Goal: Complete application form

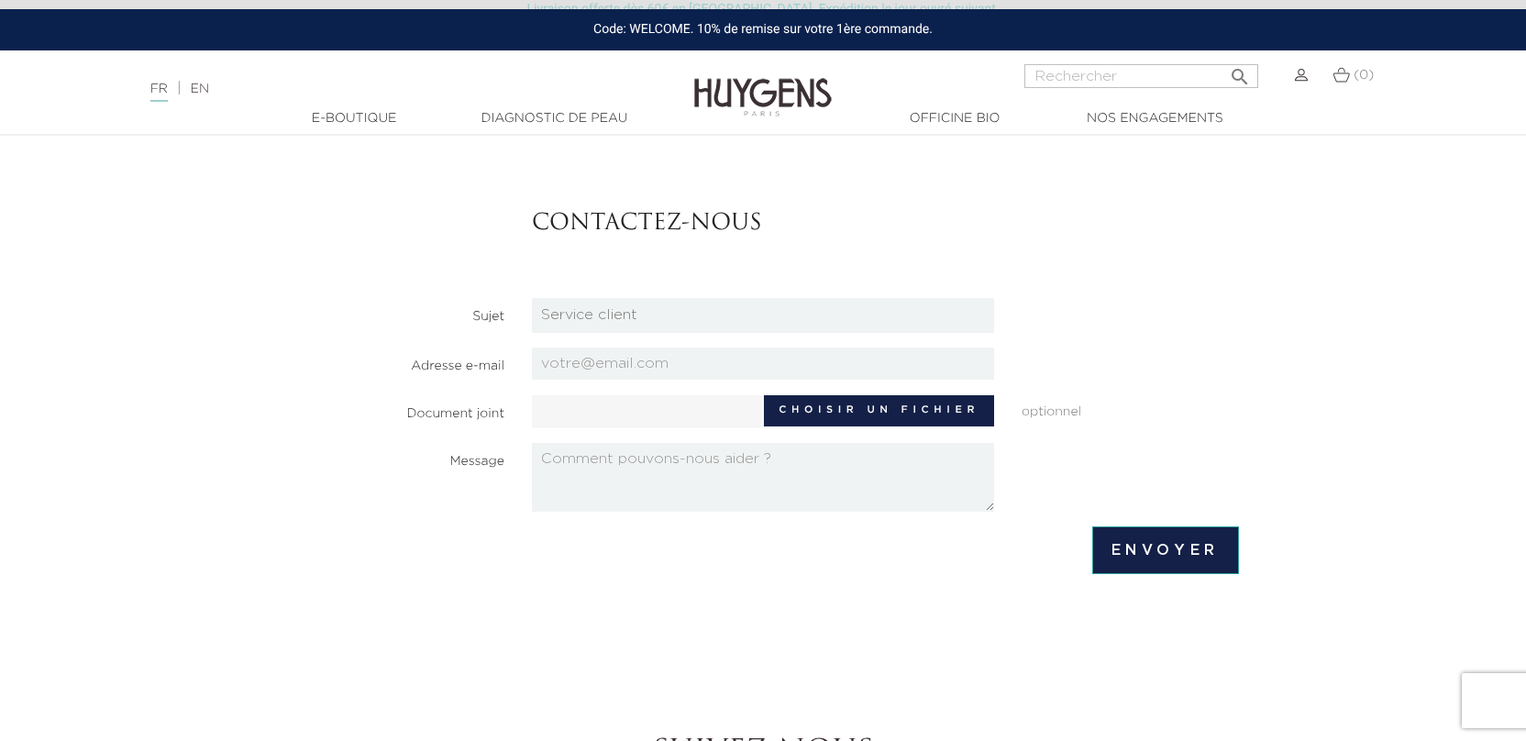
scroll to position [104, 0]
click at [879, 306] on select "Candidatures Boutiques Candidatures Siège Partenariats Relations Presse Service…" at bounding box center [763, 317] width 462 height 35
select select "3"
click at [532, 300] on select "Candidatures Boutiques Candidatures Siège Partenariats Relations Presse Service…" at bounding box center [763, 317] width 462 height 35
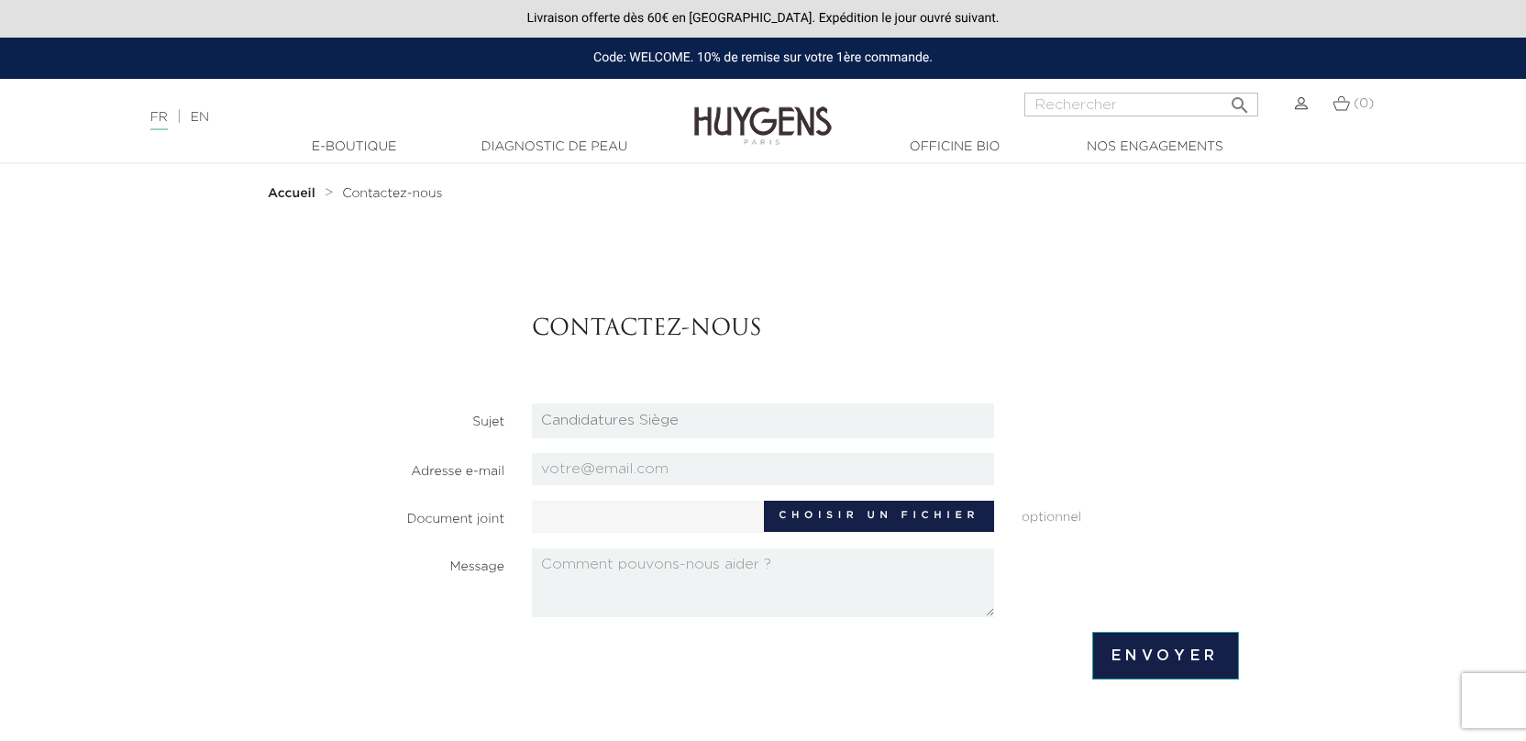
click at [674, 459] on input "email" at bounding box center [763, 469] width 462 height 32
type input "[PERSON_NAME][EMAIL_ADDRESS][DOMAIN_NAME]"
click at [890, 520] on label "Choisir un fichier" at bounding box center [879, 516] width 230 height 31
click at [875, 520] on input "Choisir un fichier" at bounding box center [703, 515] width 343 height 28
type input "C:\fakepath\CV_FINAL_AMINATA_1_.pdf"
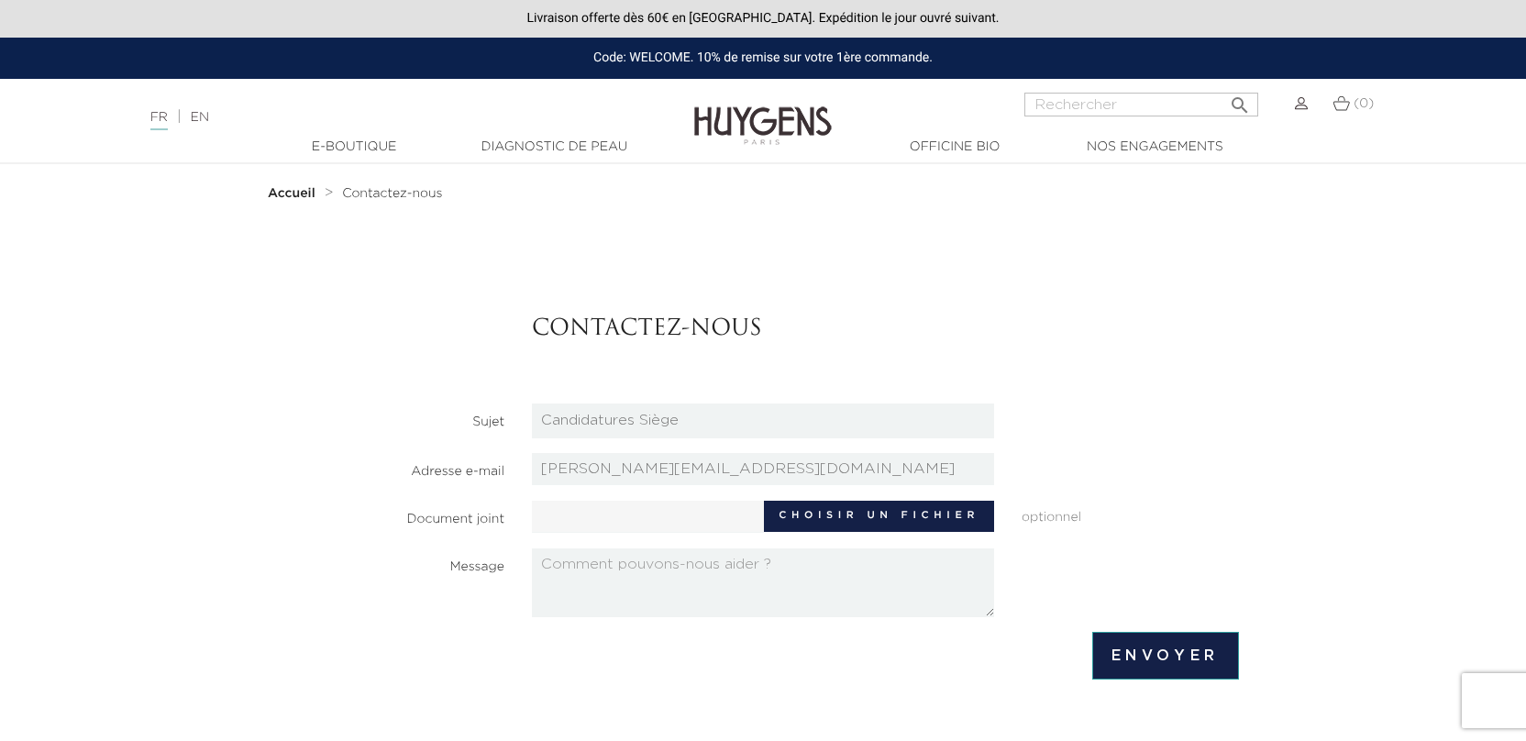
type input "CV_FINAL_AMINATA_1_.pdf"
click at [594, 557] on textarea at bounding box center [763, 582] width 462 height 69
paste textarea "Bonjour Madame, [PERSON_NAME], Actuellement diplômé(e) d’un Master en Commerce …"
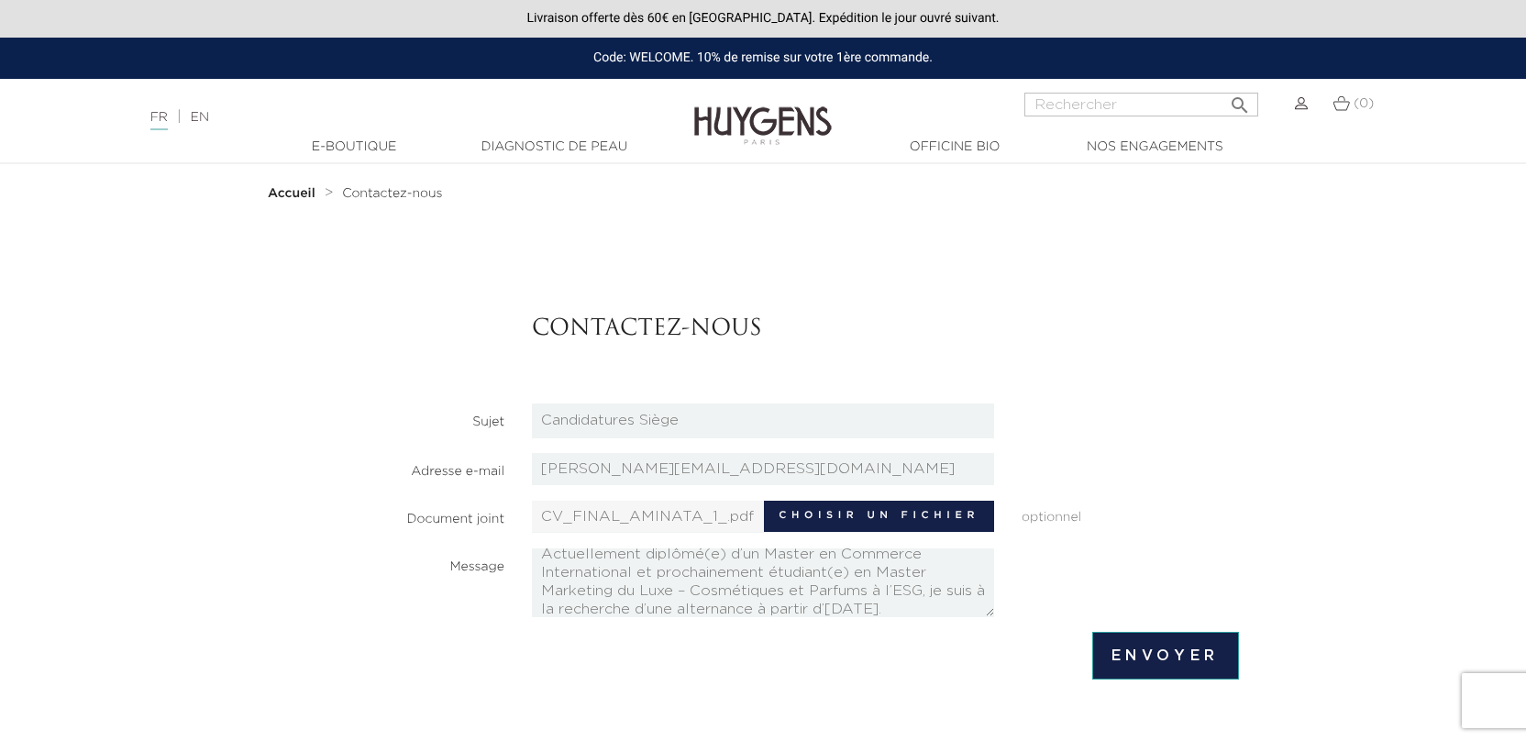
click at [719, 550] on textarea "Bonjour Madame, [PERSON_NAME], Actuellement diplômé(e) d’un Master en Commerce …" at bounding box center [763, 582] width 462 height 69
click at [848, 571] on textarea "Bonjour Madame, [PERSON_NAME], Actuellement diplômée d’un Master en Commerce In…" at bounding box center [763, 582] width 462 height 69
click at [948, 599] on textarea "Bonjour Madame, [PERSON_NAME], Actuellement diplômée d’un Master en Commerce In…" at bounding box center [763, 582] width 462 height 69
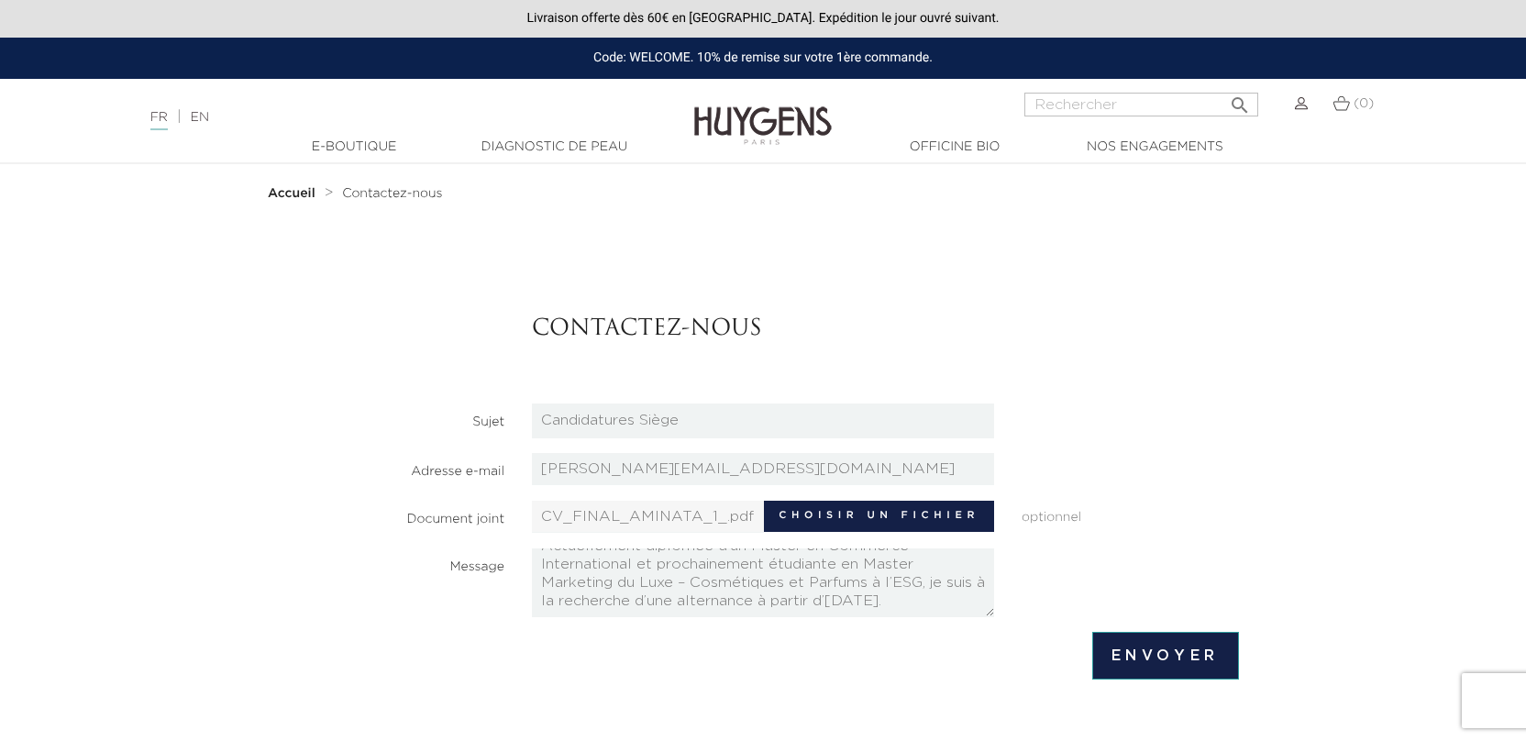
scroll to position [83, 0]
paste textarea "Je suis particulièrement intéressé(e) par [PERSON_NAME], dont l’engagement pour…"
click at [801, 583] on textarea "Bonjour Madame, [PERSON_NAME], Actuellement diplômée d’un Master en Commerce In…" at bounding box center [763, 582] width 462 height 69
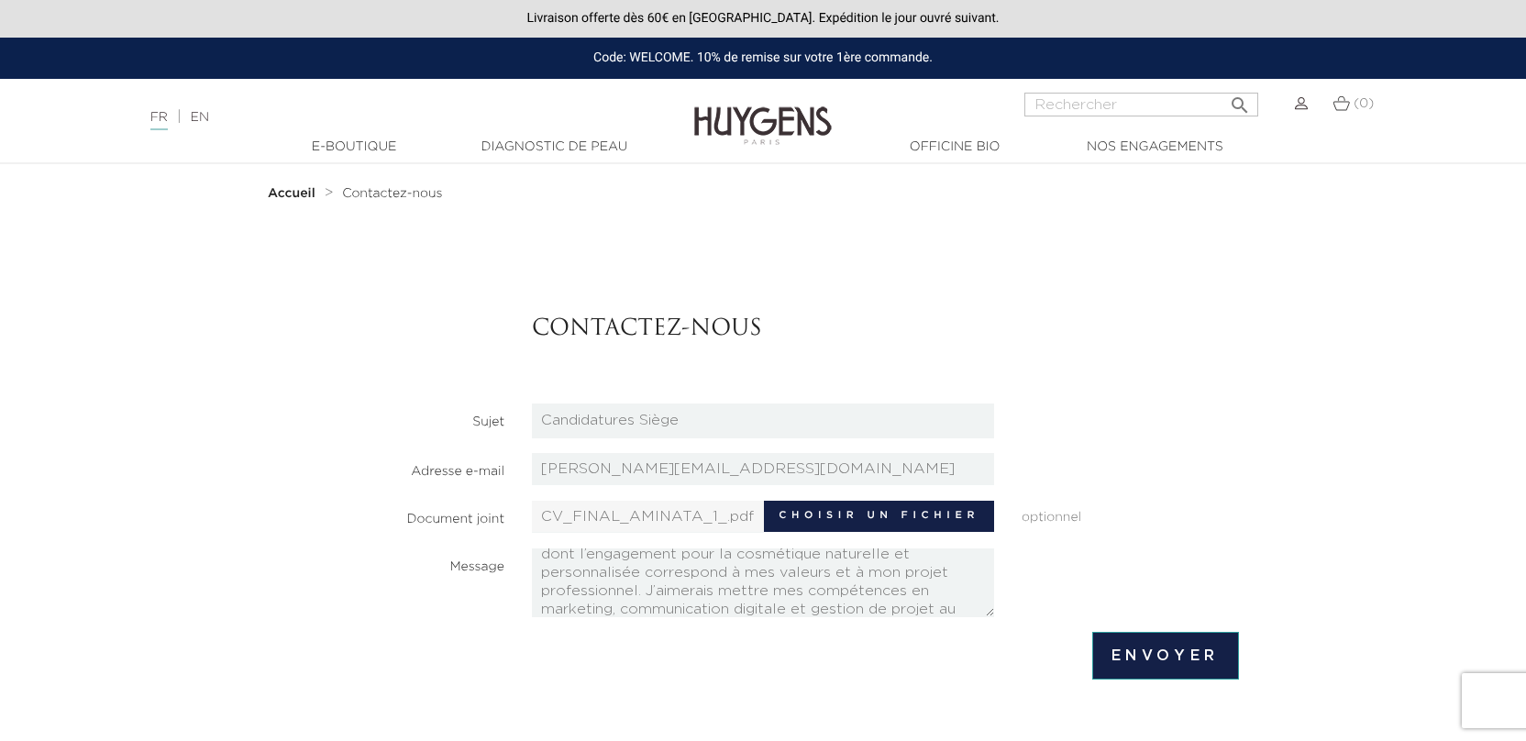
click at [897, 584] on textarea "Bonjour Madame, [PERSON_NAME], Actuellement diplômée d’un Master en Commerce In…" at bounding box center [763, 582] width 462 height 69
click at [954, 603] on textarea "Bonjour Madame, [PERSON_NAME], Actuellement diplômée d’un Master en Commerce In…" at bounding box center [763, 582] width 462 height 69
click at [806, 586] on textarea "Bonjour Madame, [PERSON_NAME], Actuellement diplômée d’un Master en Commerce In…" at bounding box center [763, 582] width 462 height 69
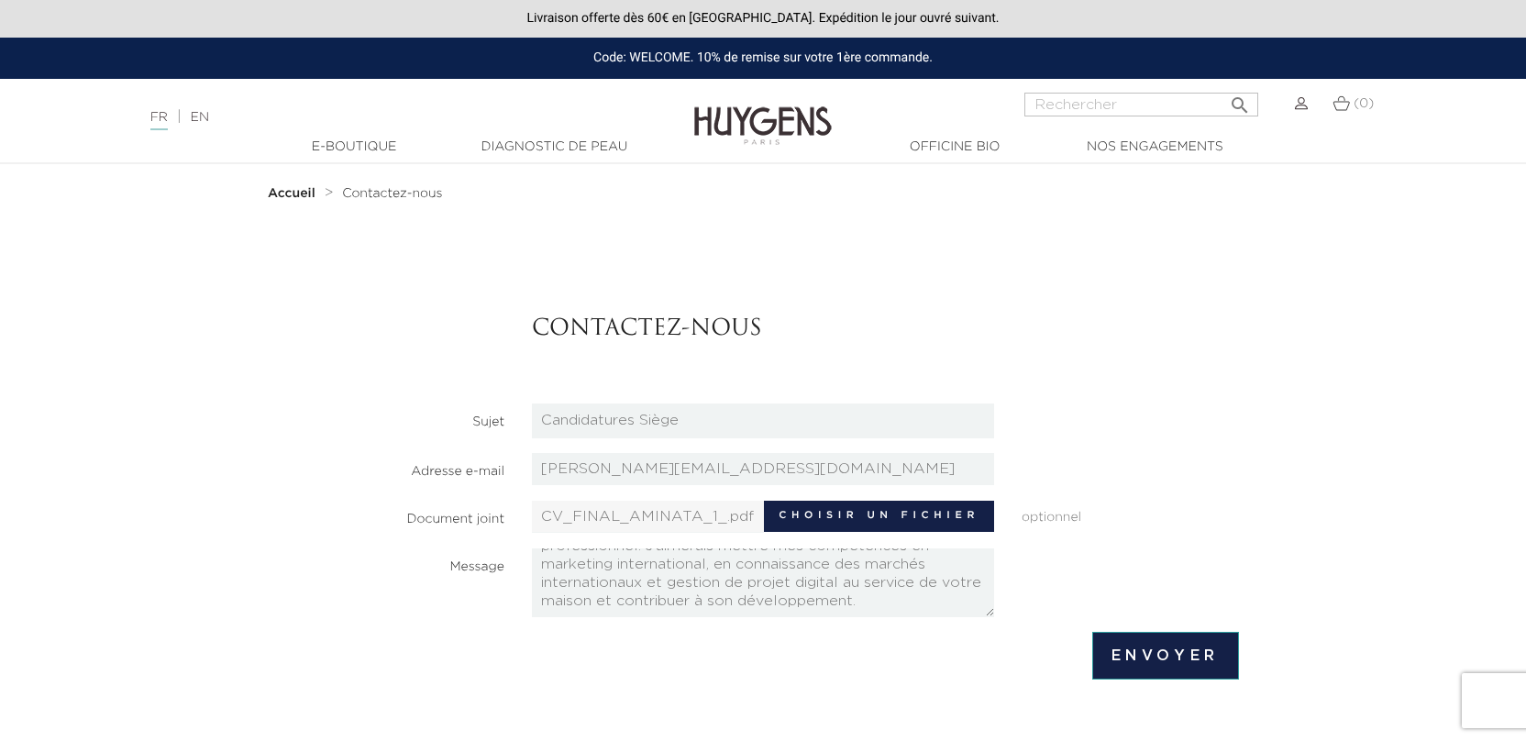
click at [817, 598] on textarea "Bonjour Madame, [PERSON_NAME], Actuellement diplômée d’un Master en Commerce In…" at bounding box center [763, 582] width 462 height 69
paste textarea "Je vous joins mon CV et reste à votre disposition pour un échange. Bien cordial…"
type textarea "Bonjour Madame, [PERSON_NAME], Actuellement diplômée d’un Master en Commerce In…"
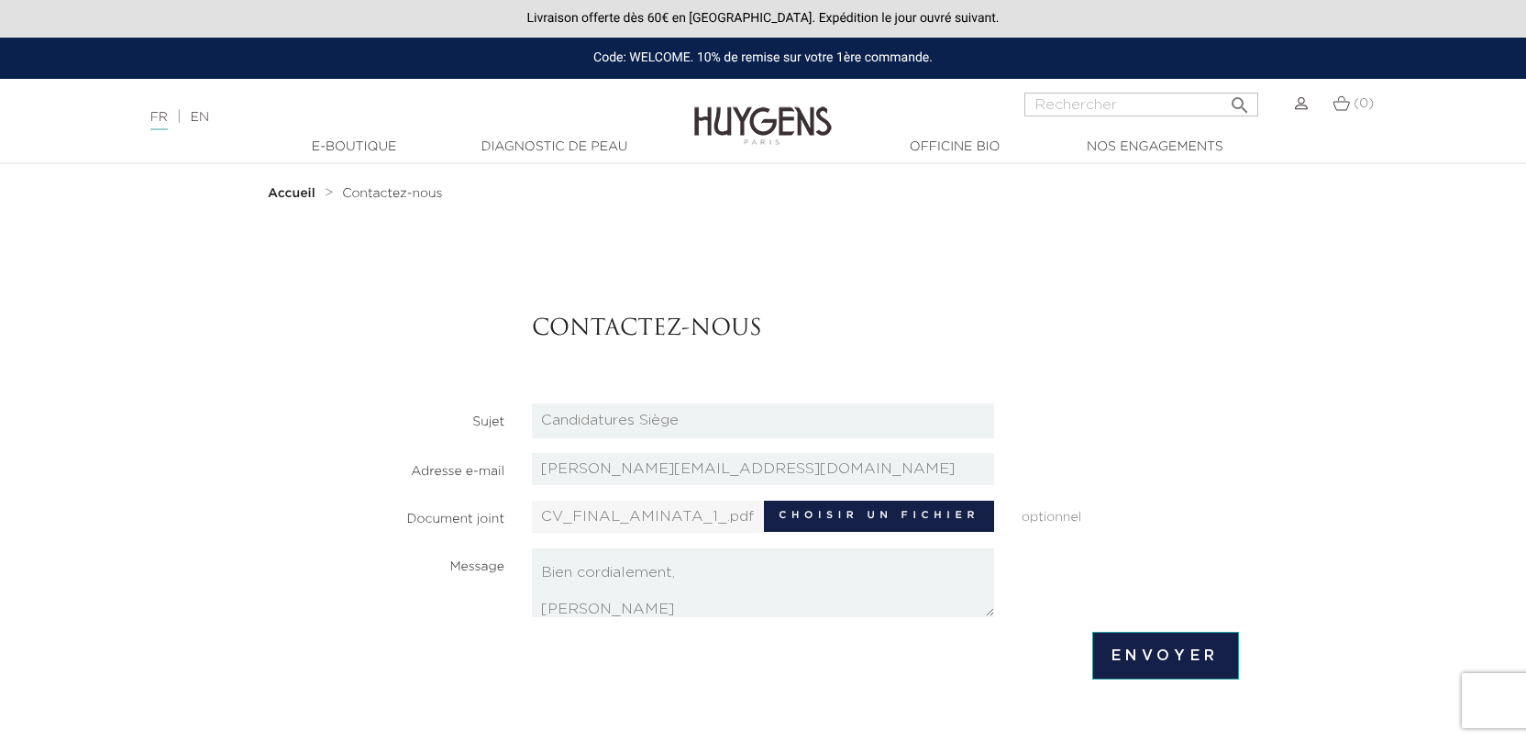
click at [1167, 645] on input "Envoyer" at bounding box center [1165, 656] width 147 height 48
